Goal: Transaction & Acquisition: Purchase product/service

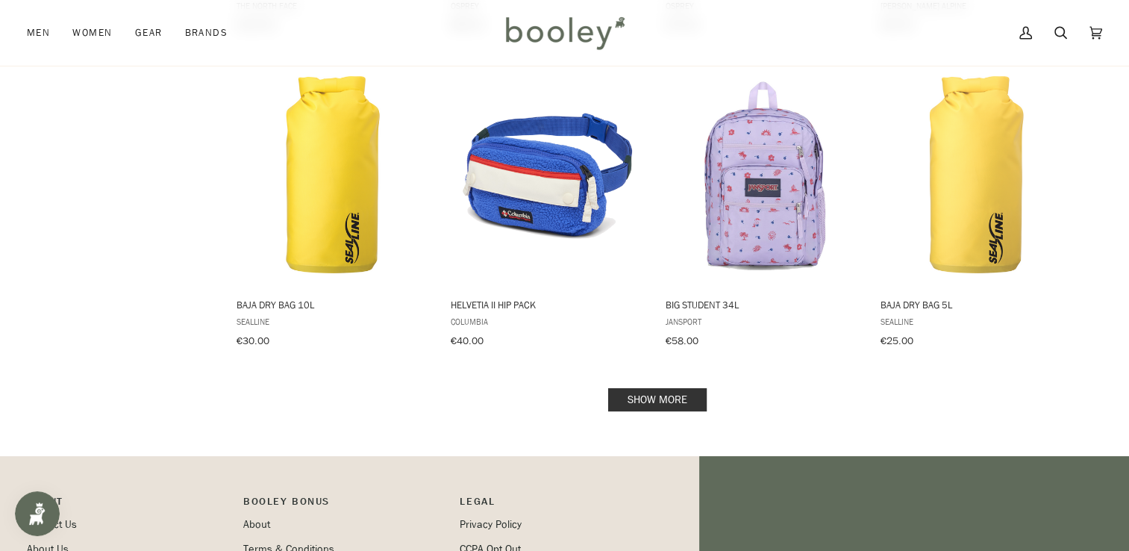
scroll to position [1503, 0]
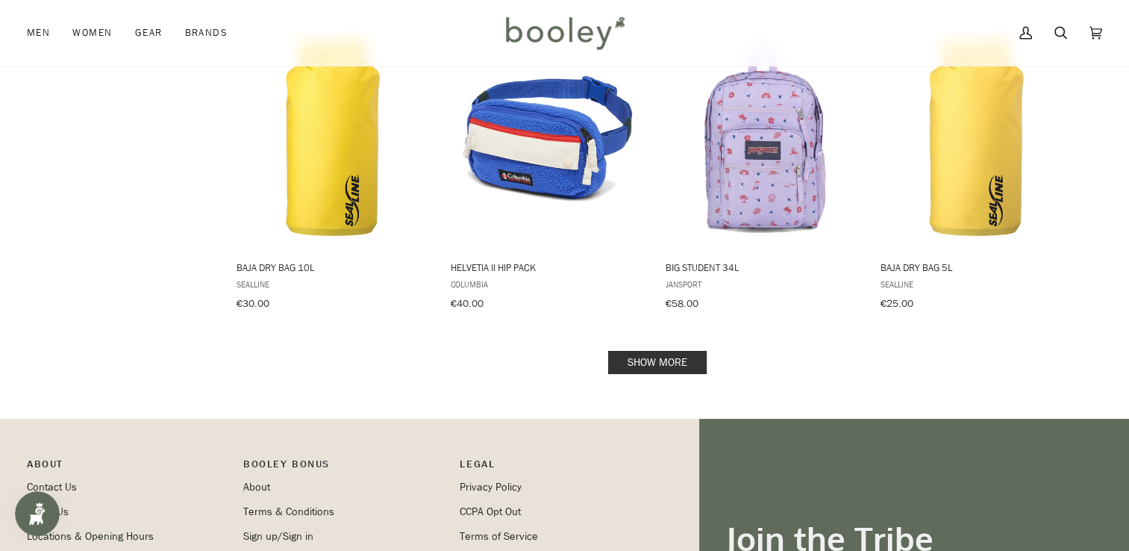
click at [666, 351] on link "Show more" at bounding box center [657, 362] width 98 height 23
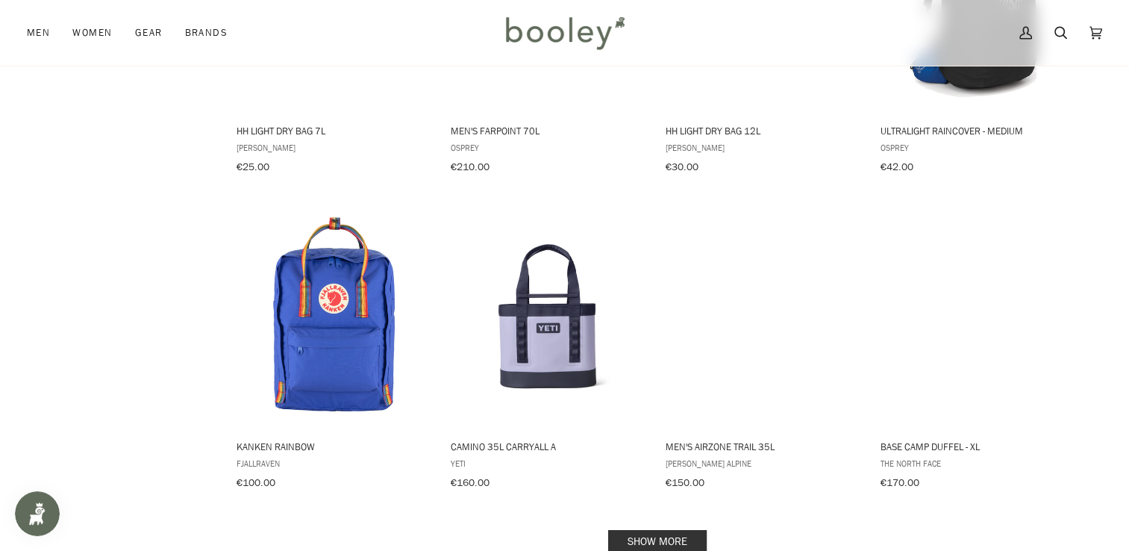
scroll to position [2976, 0]
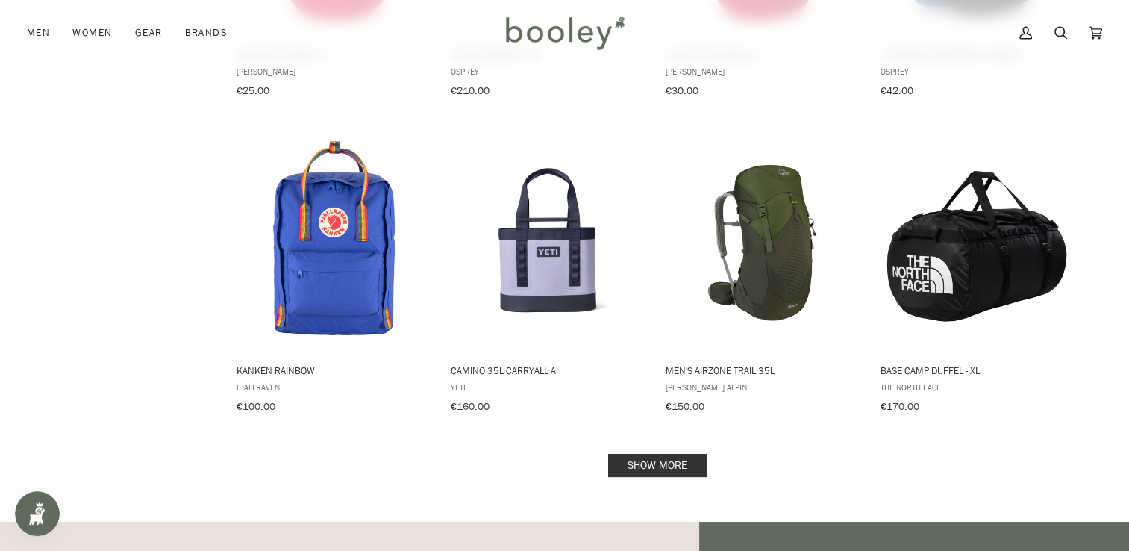
click at [642, 454] on link "Show more" at bounding box center [657, 465] width 98 height 23
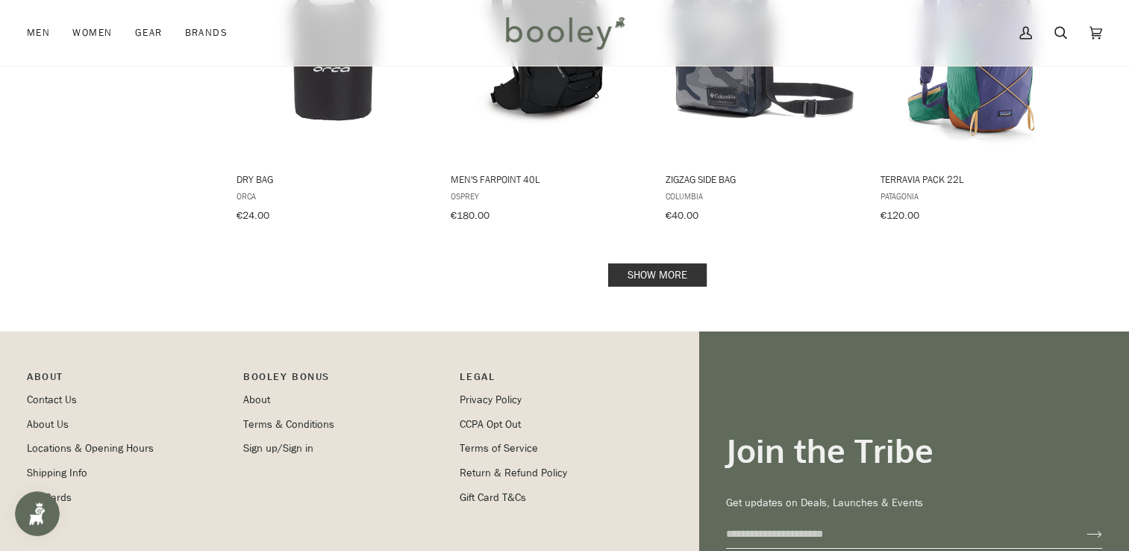
scroll to position [4794, 0]
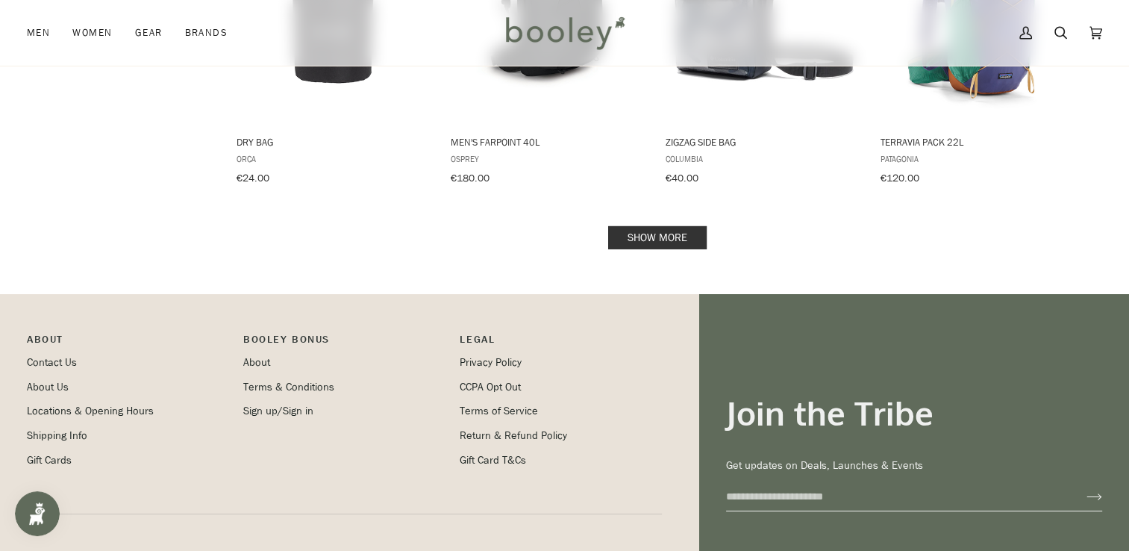
click at [654, 226] on link "Show more" at bounding box center [657, 237] width 98 height 23
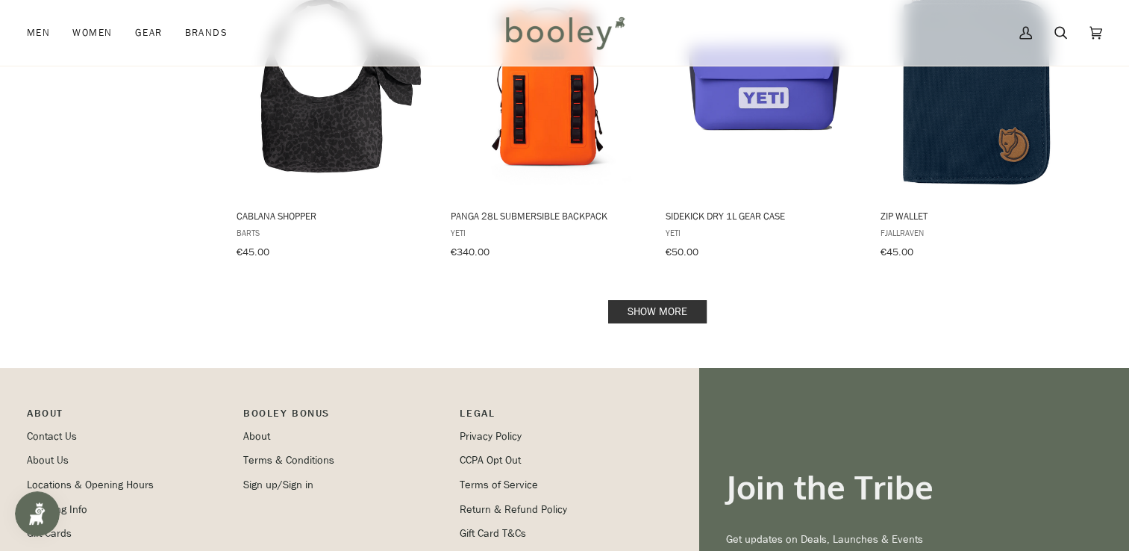
scroll to position [6362, 0]
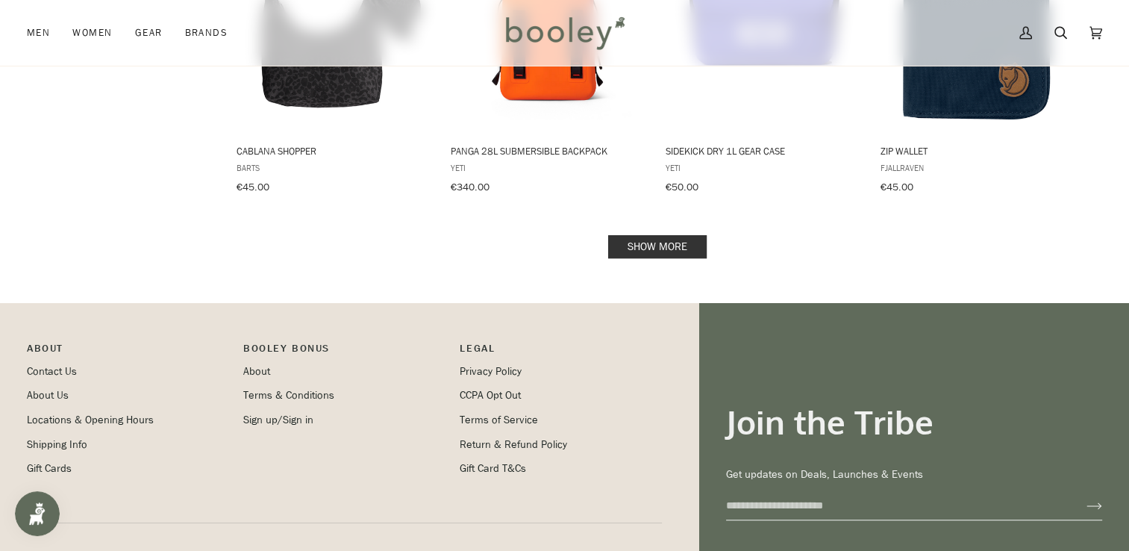
click at [663, 235] on link "Show more" at bounding box center [657, 246] width 98 height 23
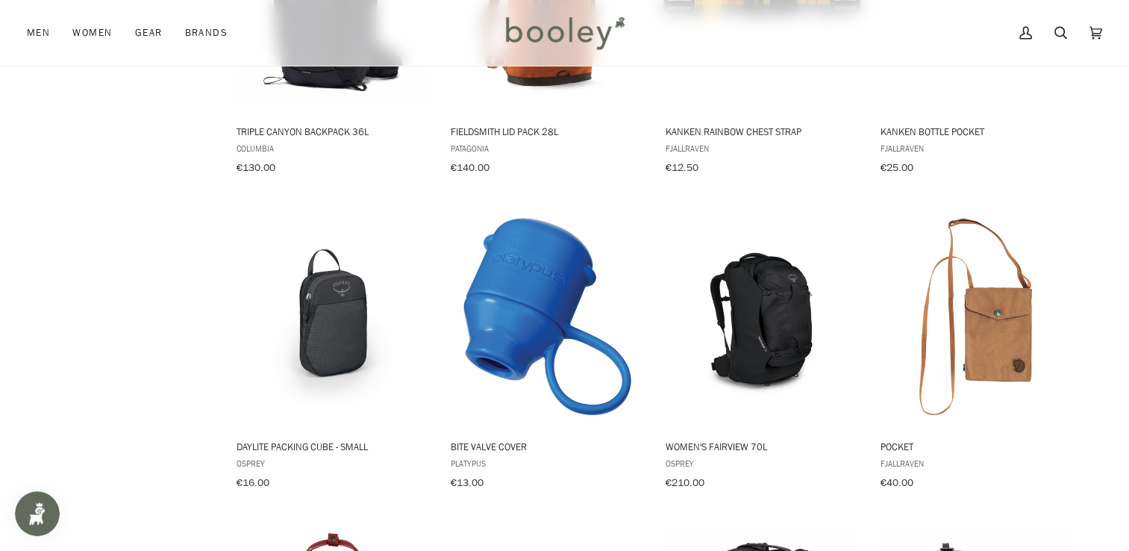
scroll to position [7350, 0]
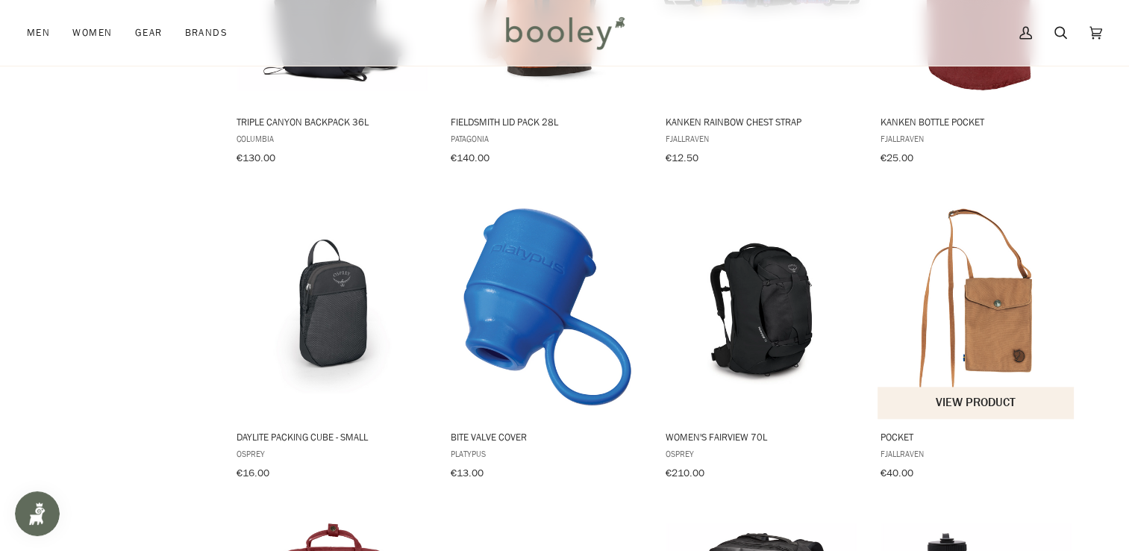
click at [979, 245] on img "Pocket" at bounding box center [976, 307] width 198 height 198
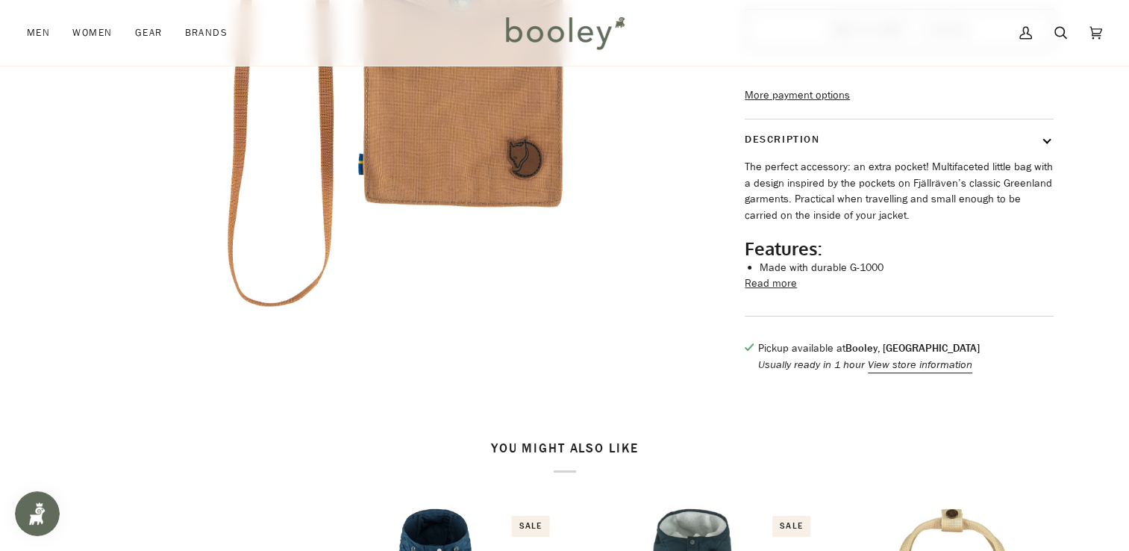
click at [923, 198] on p "The perfect accessory: an extra pocket! Multifaceted little bag with a design i…" at bounding box center [899, 191] width 309 height 65
copy p "Fjällräven’s"
